Goal: Obtain resource: Obtain resource

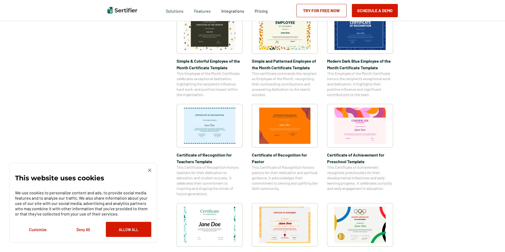
scroll to position [74, 0]
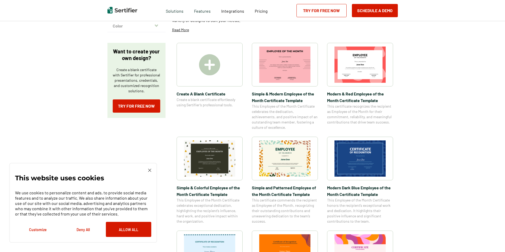
click at [356, 152] on img at bounding box center [360, 158] width 51 height 36
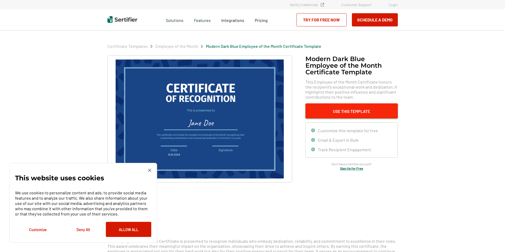
click at [365, 109] on button "Use This Template" at bounding box center [352, 110] width 92 height 15
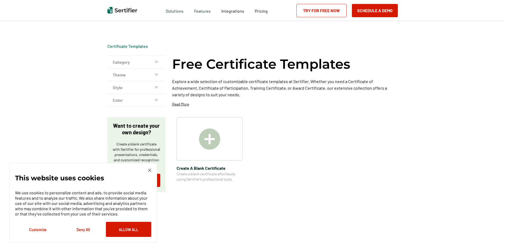
scroll to position [74, 0]
